Goal: Task Accomplishment & Management: Complete application form

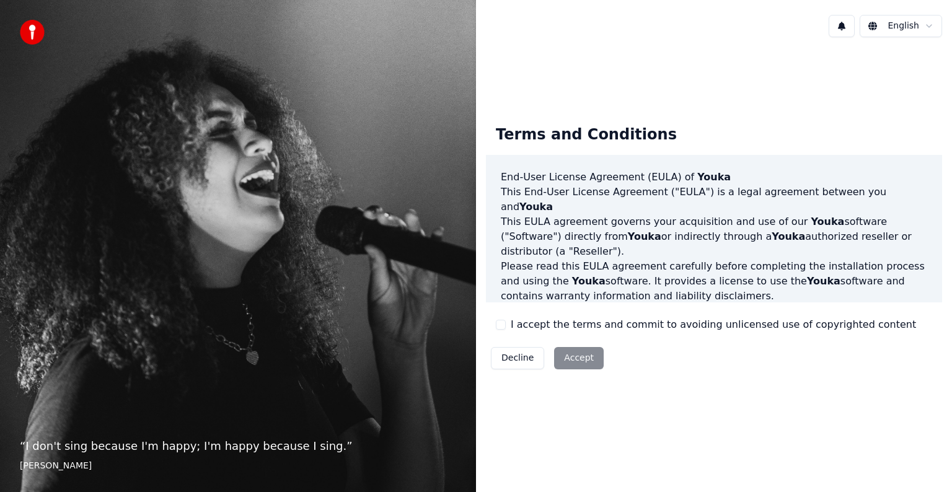
click at [503, 323] on button "I accept the terms and commit to avoiding unlicensed use of copyrighted content" at bounding box center [501, 325] width 10 height 10
click at [565, 357] on button "Accept" at bounding box center [579, 358] width 50 height 22
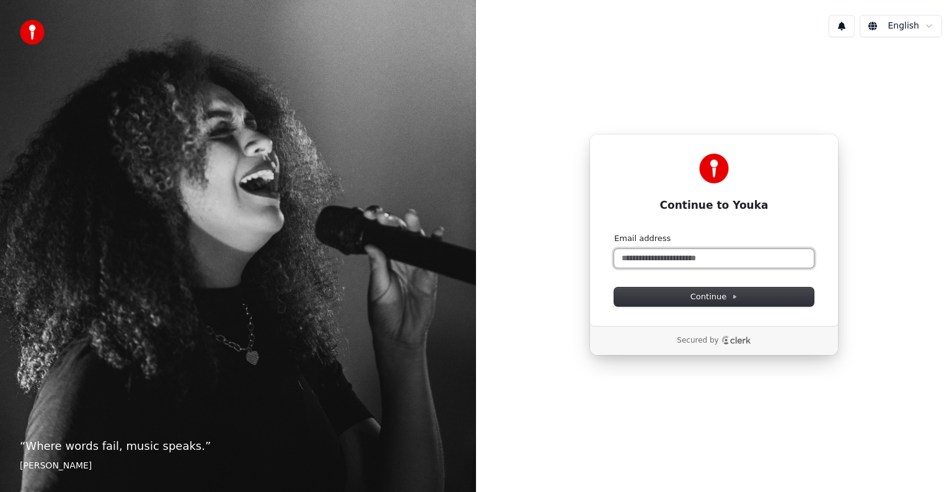
click at [699, 260] on input "Email address" at bounding box center [713, 258] width 199 height 19
click at [614, 233] on button "submit" at bounding box center [614, 233] width 0 height 0
type input "**********"
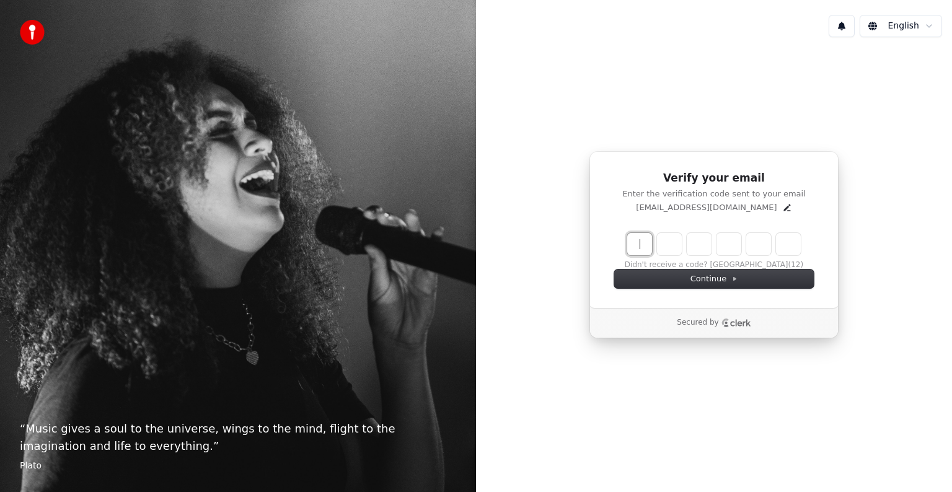
click at [664, 242] on input "Enter verification code" at bounding box center [726, 244] width 198 height 22
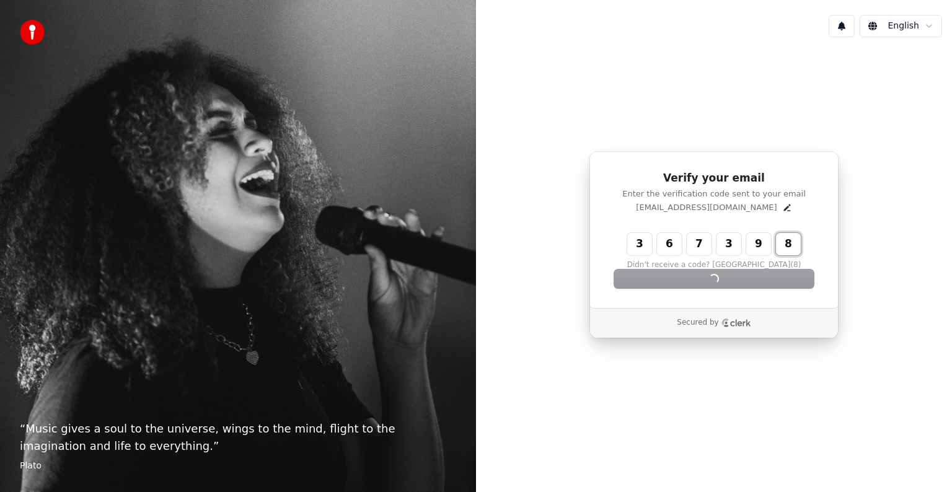
type input "******"
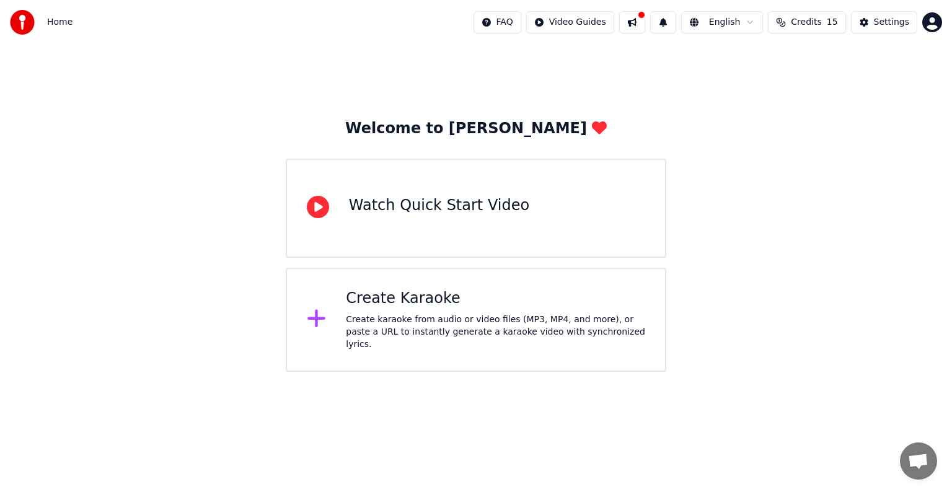
click at [437, 307] on div "Create Karaoke" at bounding box center [495, 299] width 299 height 20
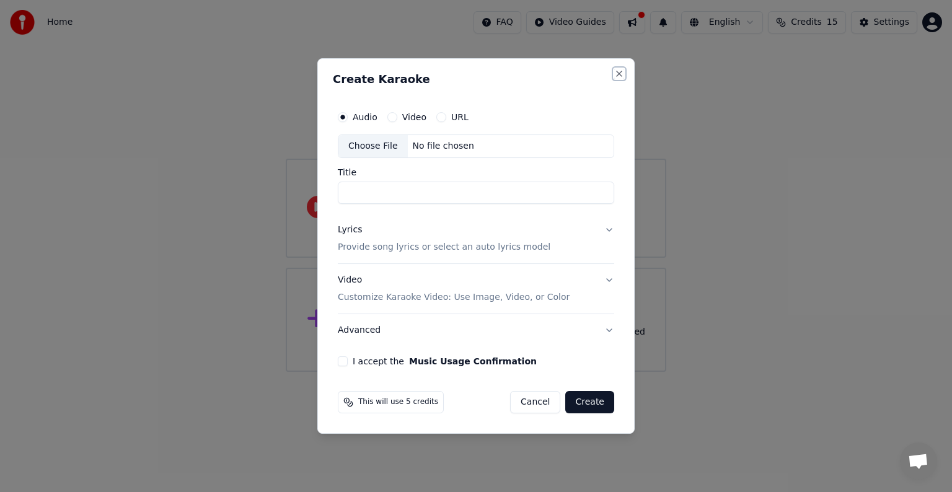
click at [621, 72] on button "Close" at bounding box center [619, 74] width 10 height 10
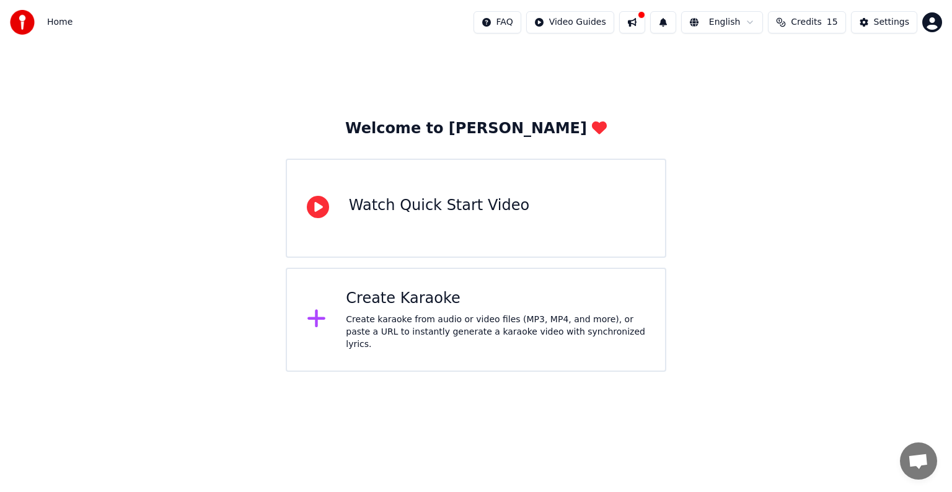
click at [468, 306] on div "Create Karaoke" at bounding box center [495, 299] width 299 height 20
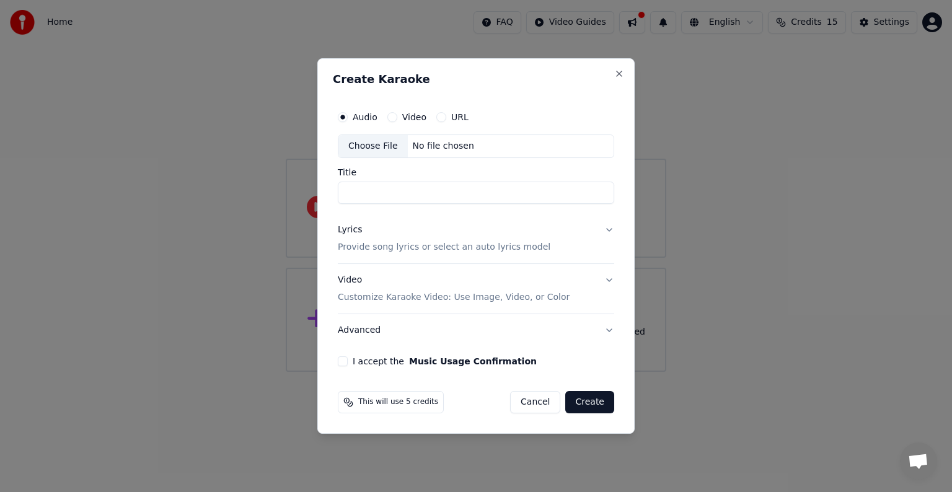
click at [419, 195] on input "Title" at bounding box center [476, 193] width 276 height 22
click at [618, 74] on button "Close" at bounding box center [619, 74] width 10 height 10
